Goal: Transaction & Acquisition: Register for event/course

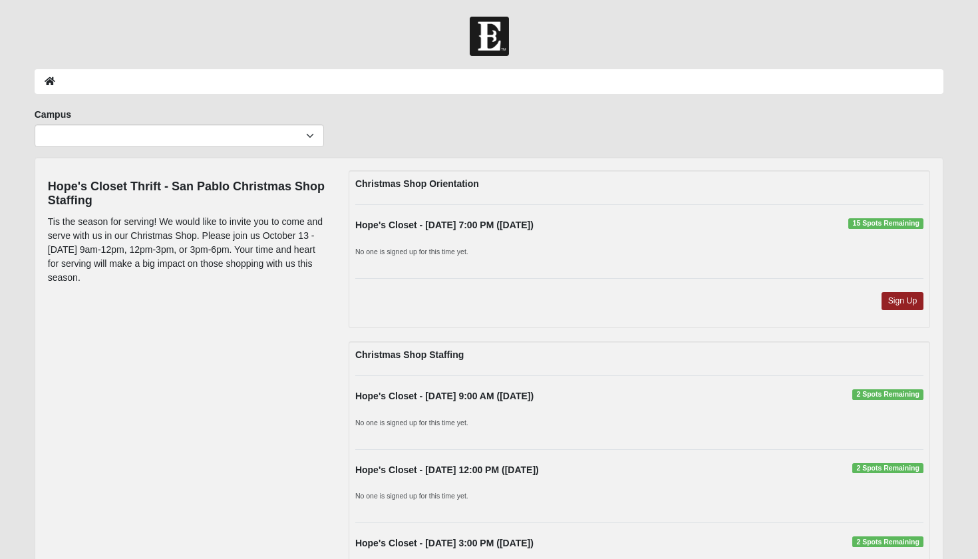
click at [389, 182] on strong "Christmas Shop Orientation" at bounding box center [417, 183] width 124 height 11
click at [402, 234] on div "Hope's Closet - 9/29/2025 7:00 PM (9/29/2025) 15 Spots Remaining" at bounding box center [639, 228] width 588 height 21
click at [405, 224] on strong "Hope's Closet - 9/29/2025 7:00 PM (9/29/2025)" at bounding box center [444, 225] width 178 height 11
click at [901, 302] on link "Sign Up" at bounding box center [903, 301] width 43 height 18
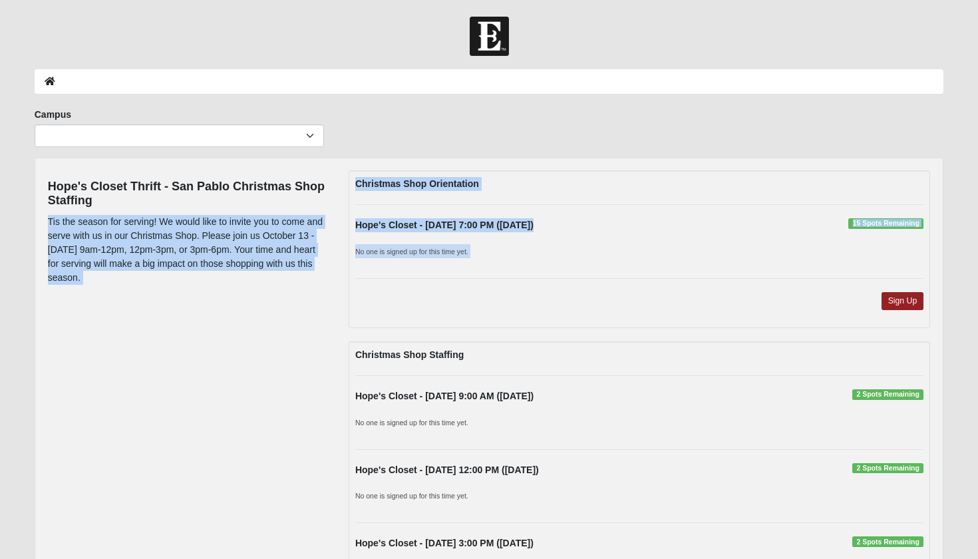
drag, startPoint x: 150, startPoint y: 294, endPoint x: 48, endPoint y: 218, distance: 127.9
copy div "Tis the season for serving! We would like to invite you to come and serve with …"
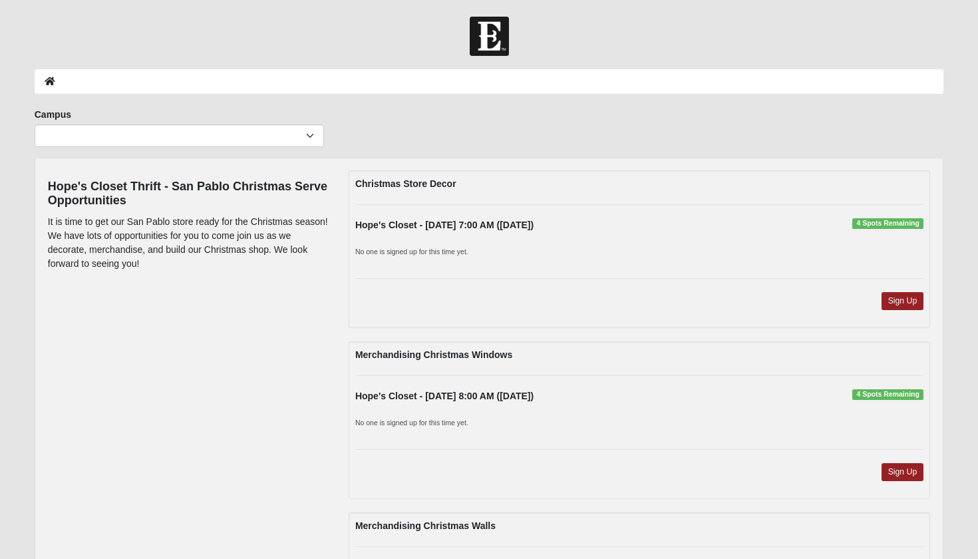
scroll to position [17, 0]
